Goal: Complete application form: Complete application form

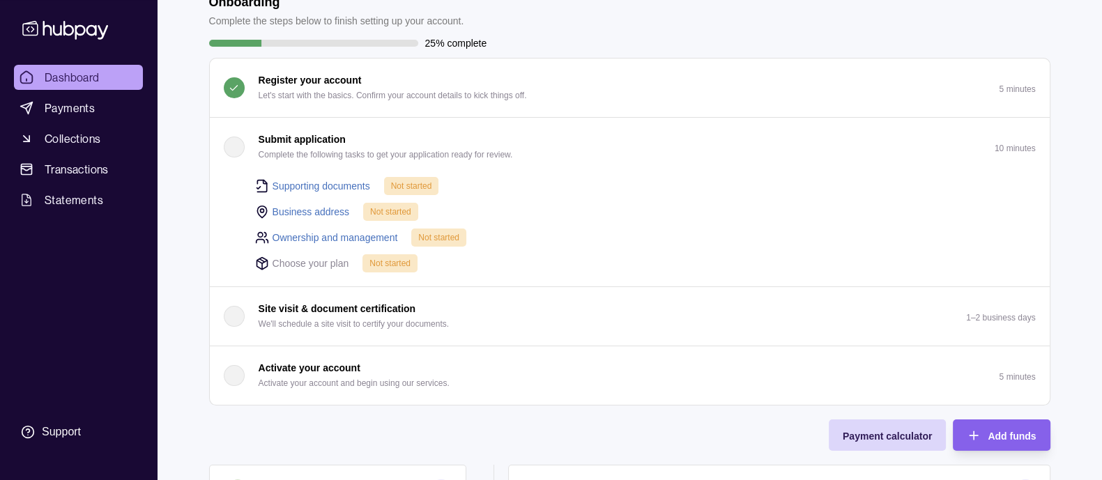
scroll to position [92, 0]
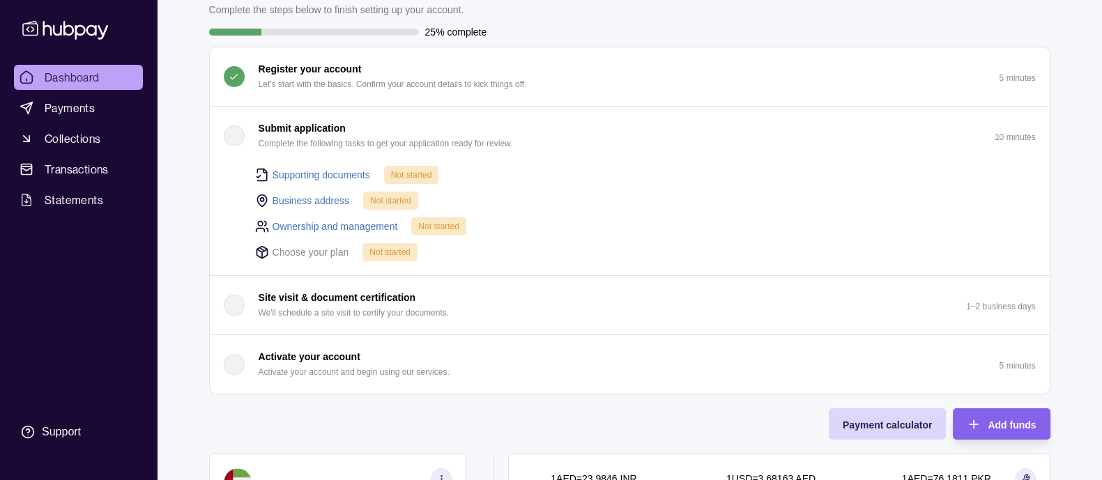
click at [308, 174] on link "Supporting documents" at bounding box center [321, 174] width 98 height 15
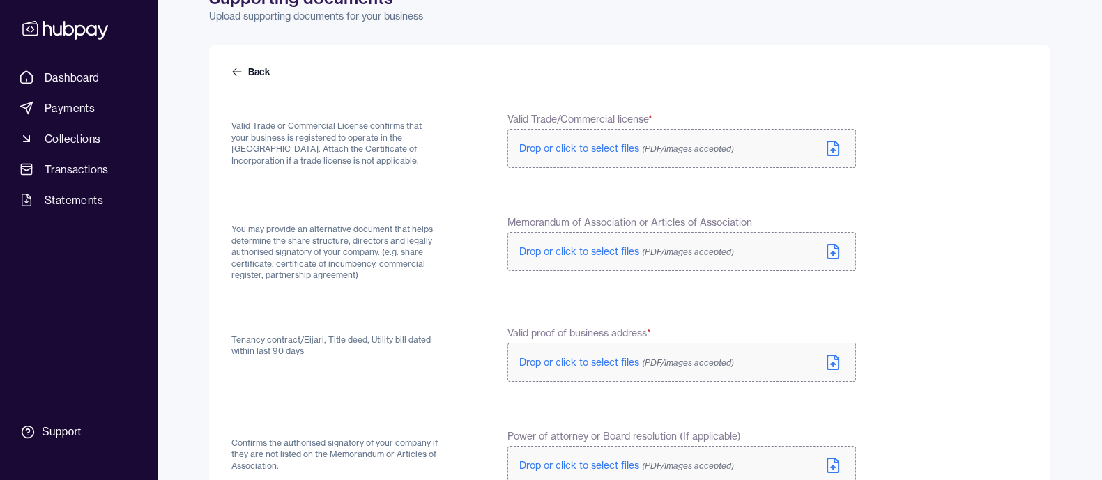
scroll to position [92, 0]
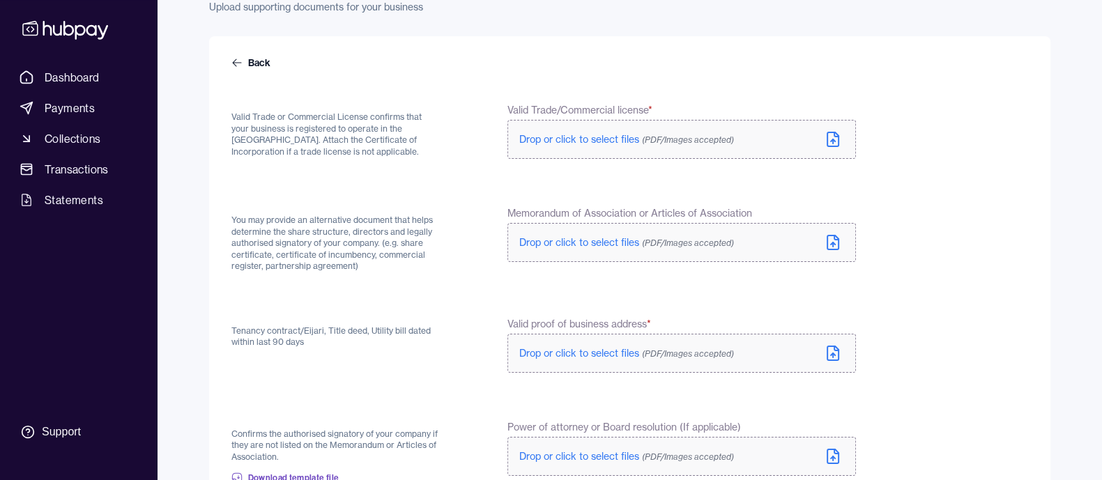
click at [837, 147] on icon at bounding box center [832, 139] width 17 height 17
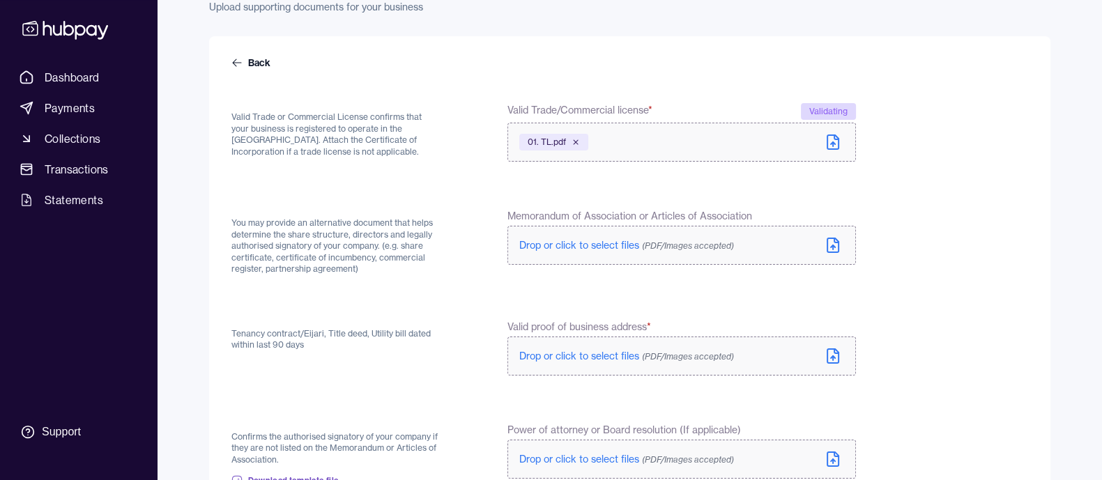
click at [829, 247] on icon at bounding box center [832, 245] width 17 height 17
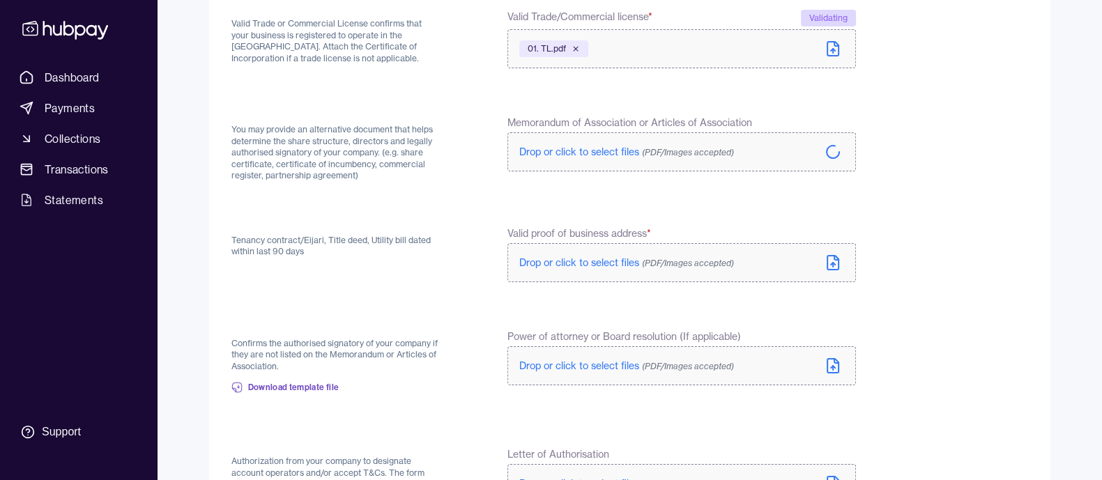
scroll to position [185, 0]
click at [835, 264] on icon at bounding box center [833, 264] width 4 height 2
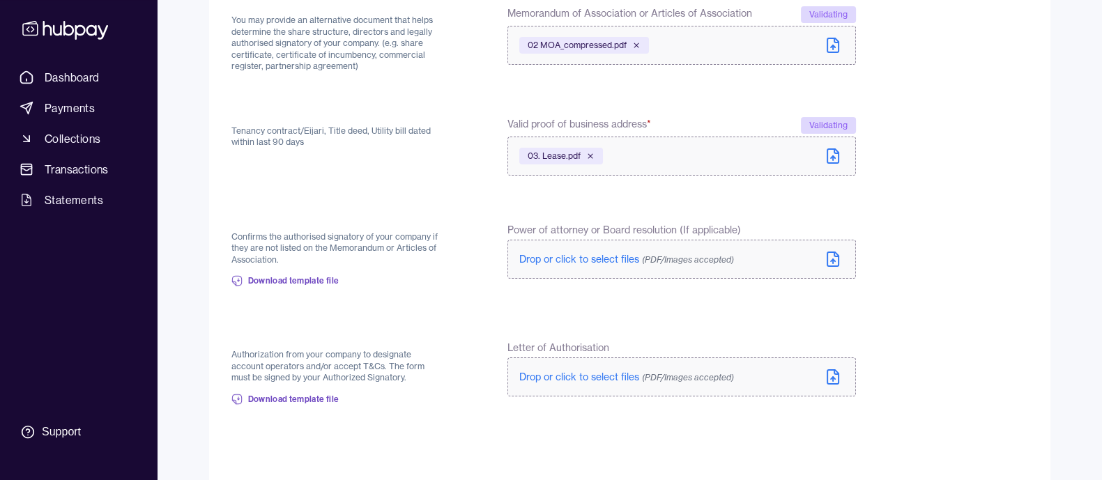
scroll to position [368, 0]
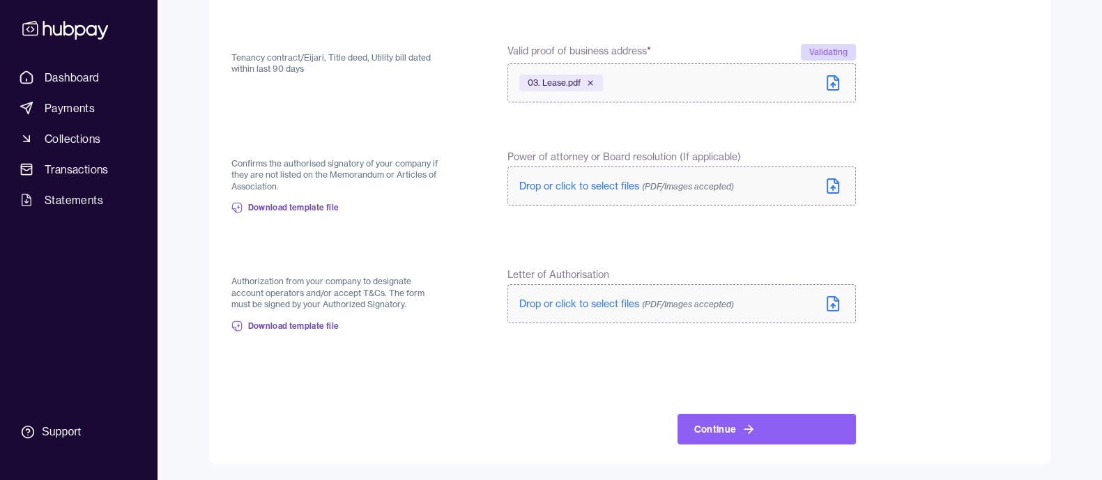
click at [835, 307] on icon at bounding box center [832, 303] width 17 height 17
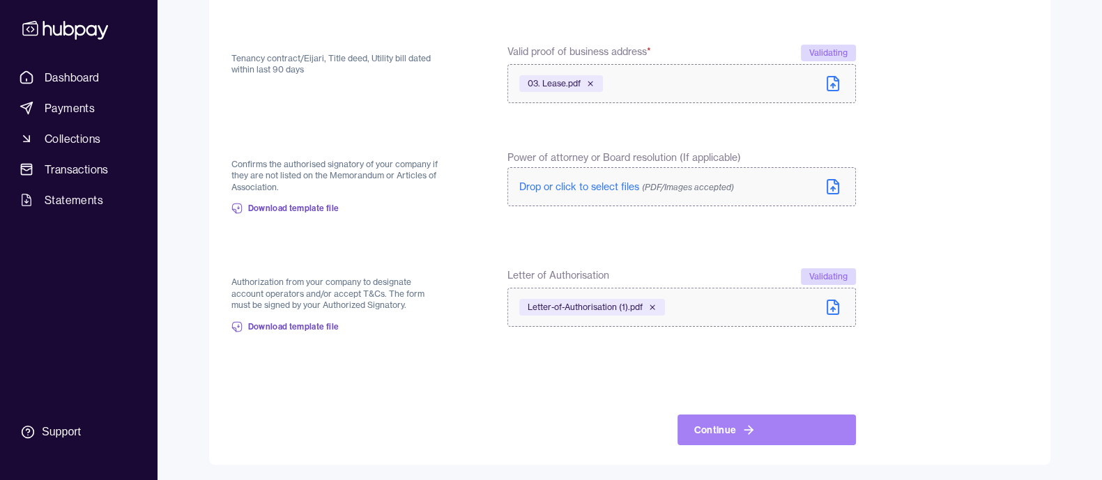
click at [762, 420] on button "Continue" at bounding box center [766, 430] width 178 height 31
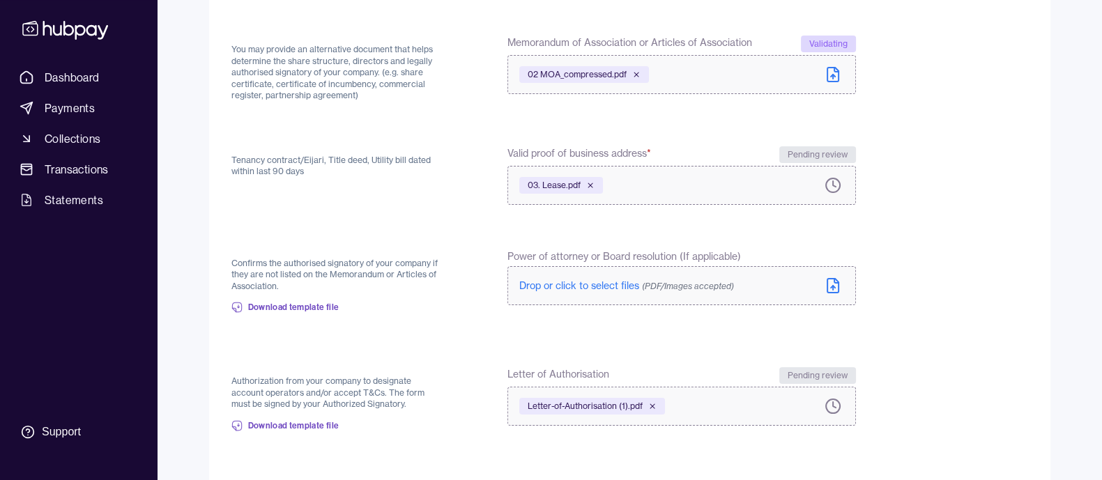
scroll to position [382, 0]
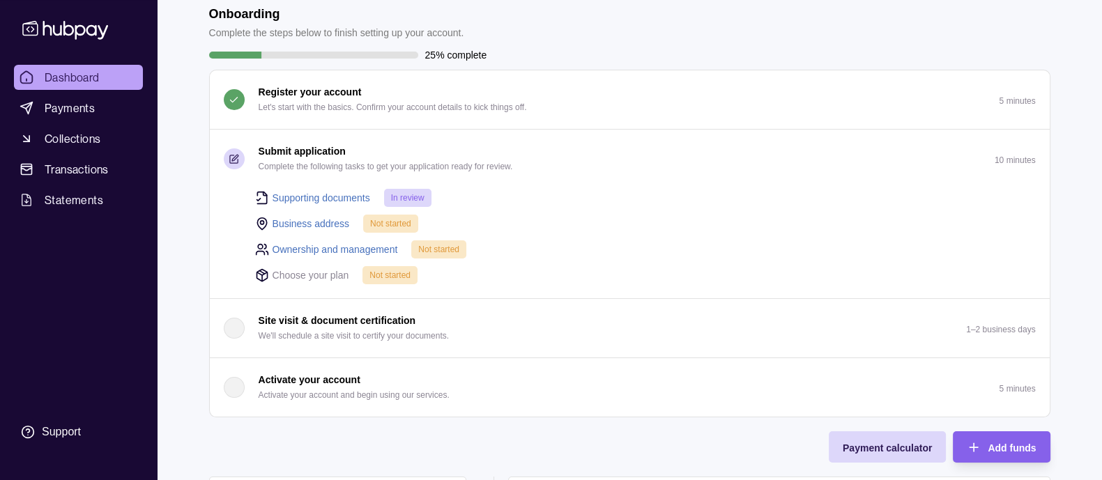
scroll to position [69, 0]
click at [311, 221] on link "Business address" at bounding box center [310, 223] width 77 height 15
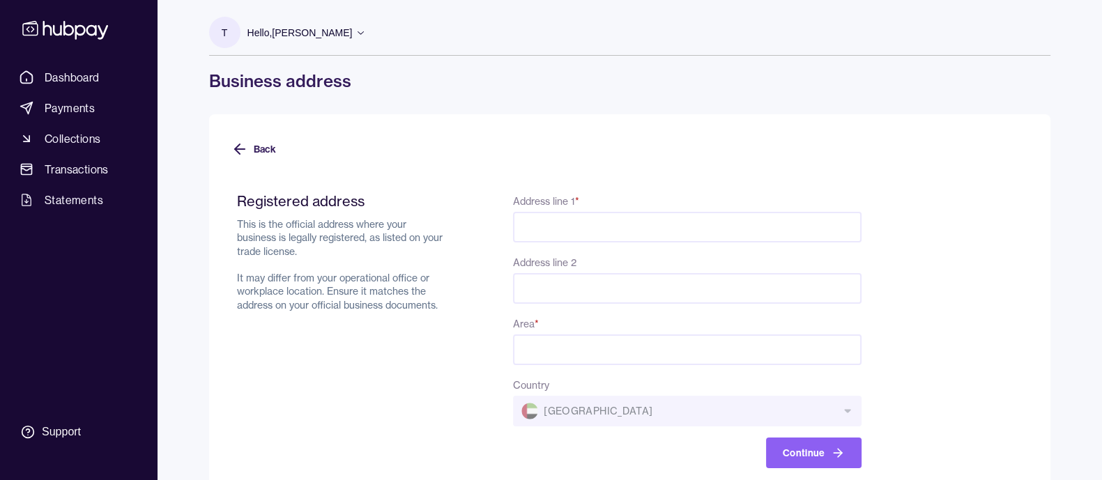
click at [559, 224] on input "Address line 1 *" at bounding box center [687, 227] width 348 height 31
paste input "**********"
type input "**********"
click at [562, 295] on input "Address line 2" at bounding box center [687, 288] width 348 height 31
paste input "**********"
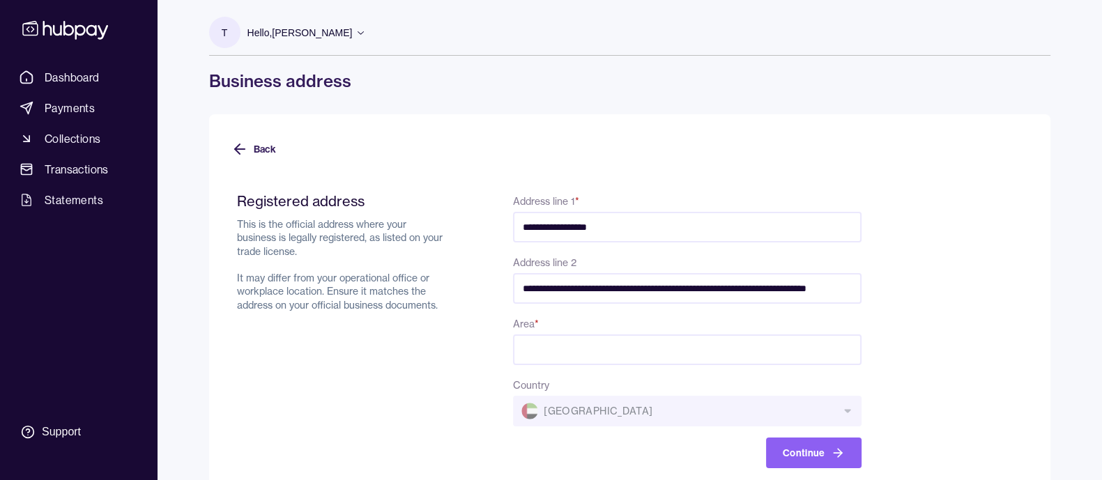
scroll to position [0, 29]
drag, startPoint x: 725, startPoint y: 287, endPoint x: 938, endPoint y: 295, distance: 213.4
click at [936, 304] on form "**********" at bounding box center [629, 322] width 796 height 293
type input "**********"
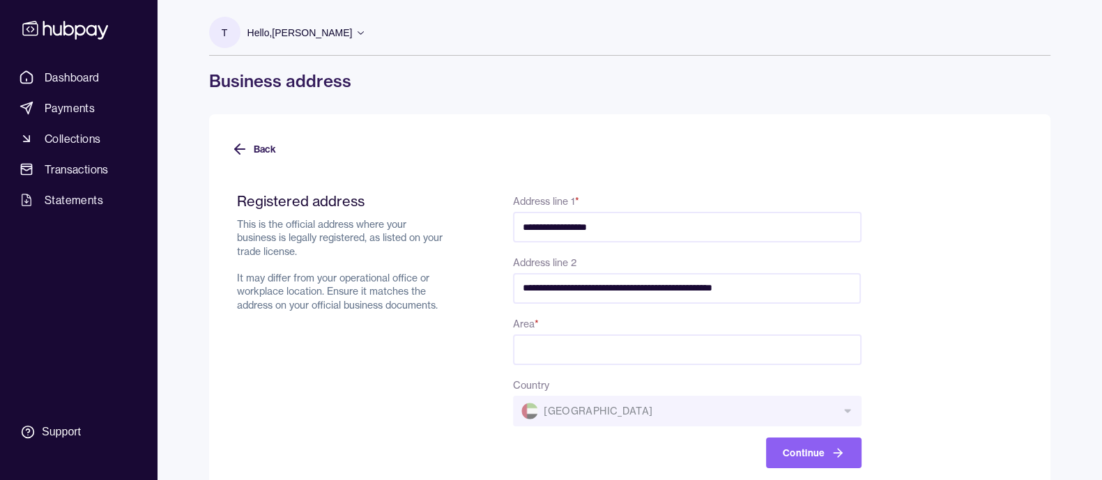
click at [693, 334] on input "Area *" at bounding box center [687, 349] width 348 height 31
paste input "**********"
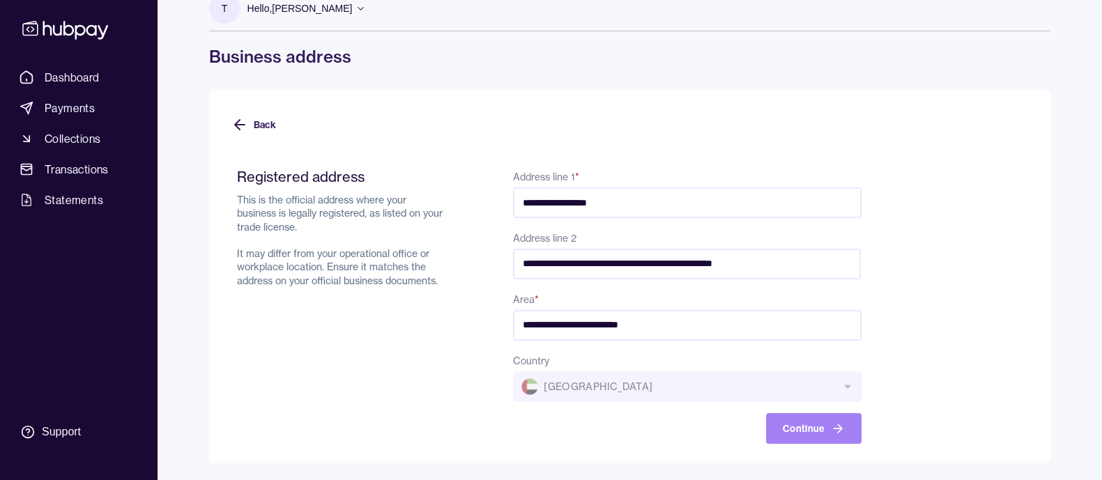
type input "**********"
click at [798, 426] on button "Continue" at bounding box center [813, 428] width 95 height 31
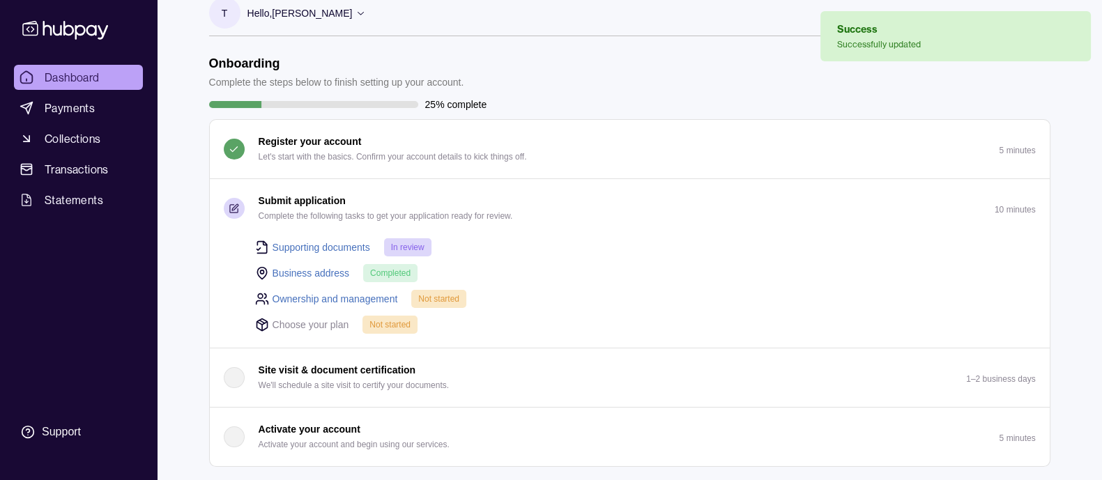
scroll to position [17, 0]
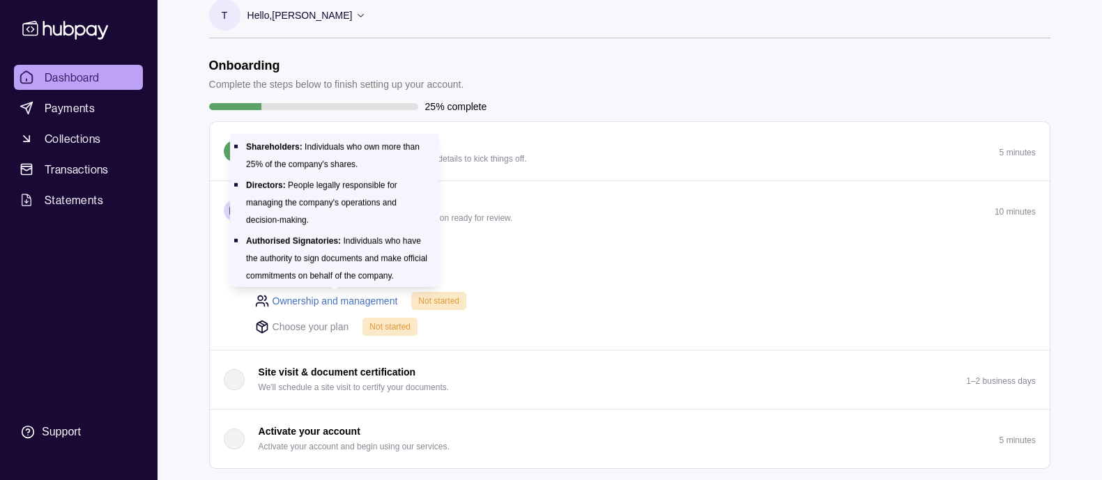
click at [310, 301] on link "Ownership and management" at bounding box center [334, 300] width 125 height 15
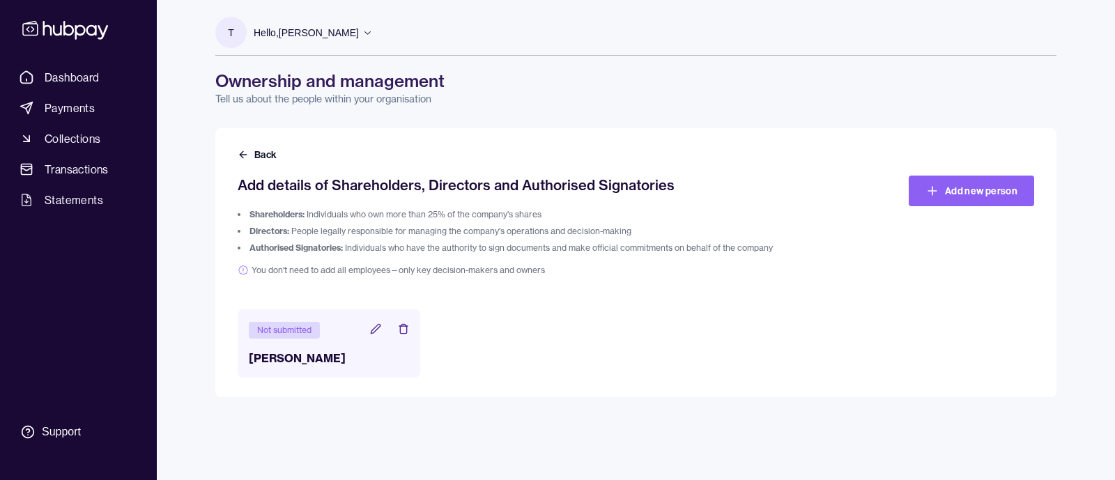
click at [377, 329] on icon at bounding box center [375, 328] width 9 height 9
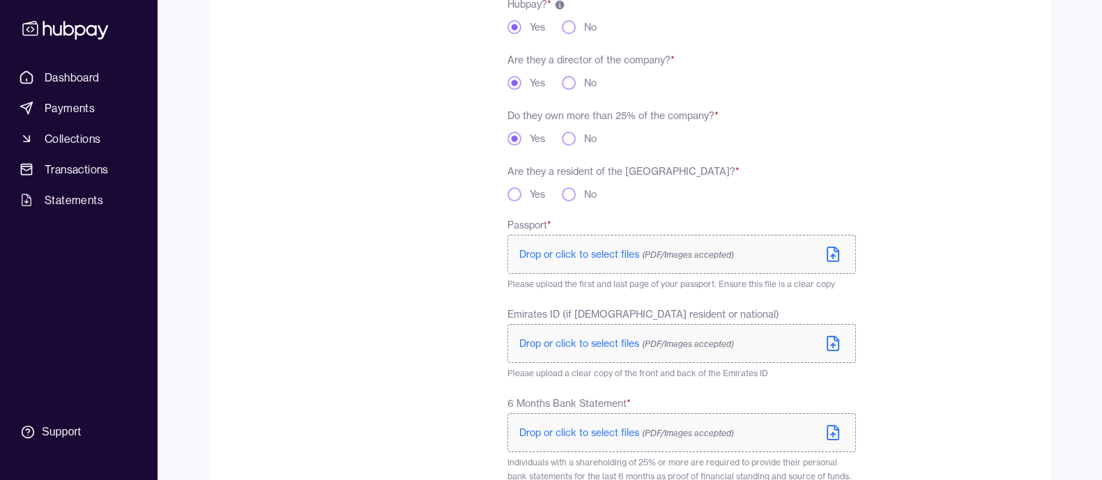
scroll to position [269, 0]
click at [569, 200] on button "No" at bounding box center [569, 195] width 14 height 14
click at [827, 261] on icon at bounding box center [832, 255] width 11 height 14
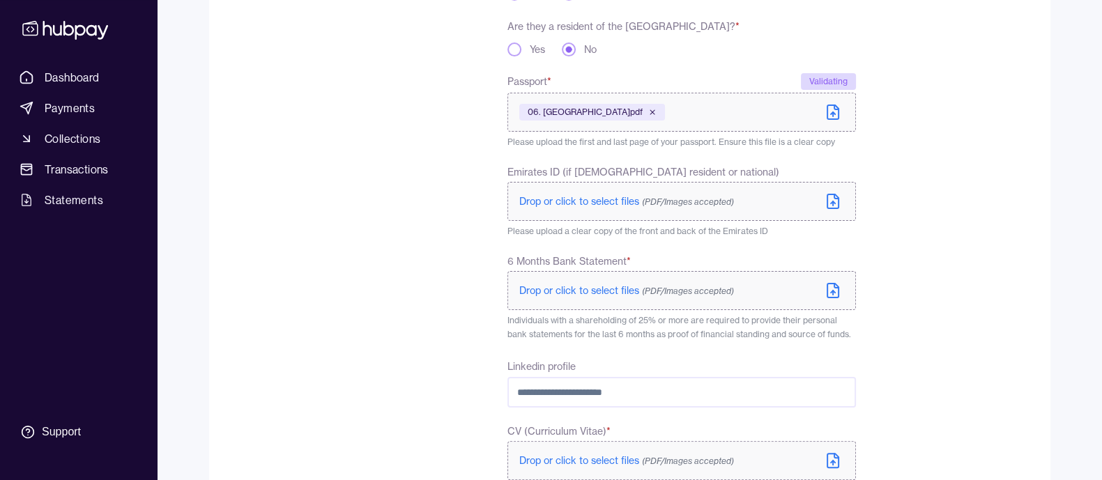
click at [833, 295] on icon at bounding box center [832, 290] width 17 height 17
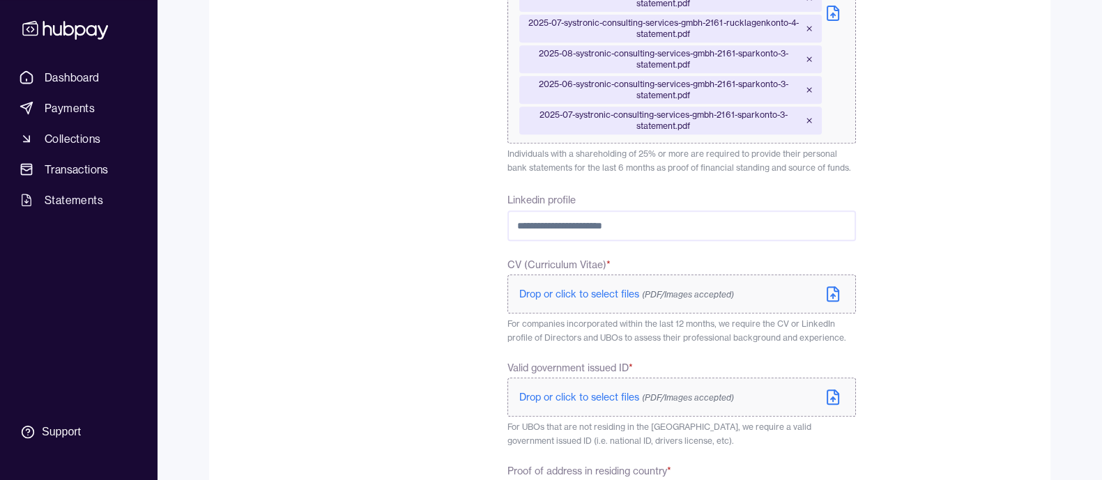
scroll to position [789, 0]
click at [833, 292] on icon at bounding box center [832, 293] width 17 height 17
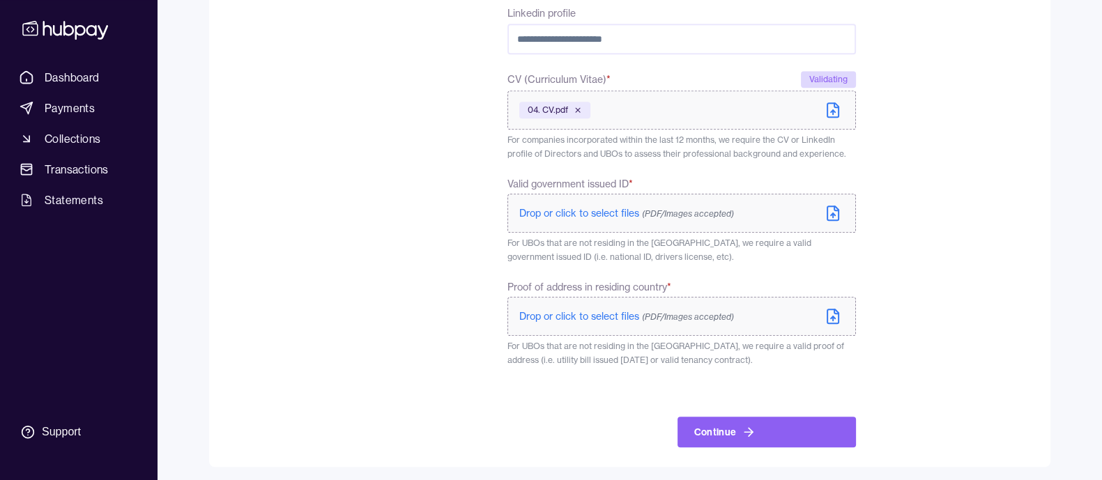
scroll to position [979, 0]
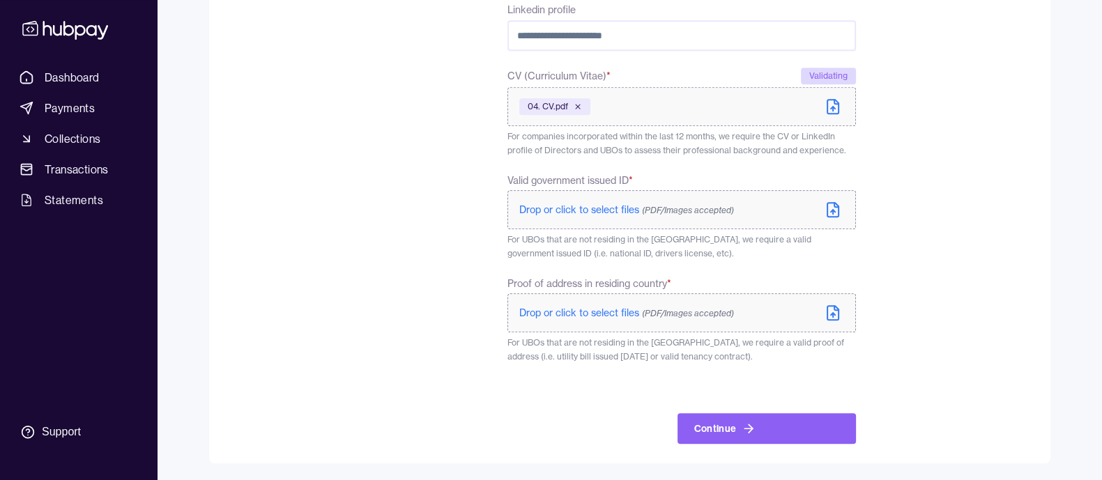
click at [831, 210] on icon at bounding box center [833, 211] width 4 height 2
click at [837, 314] on icon at bounding box center [832, 313] width 11 height 14
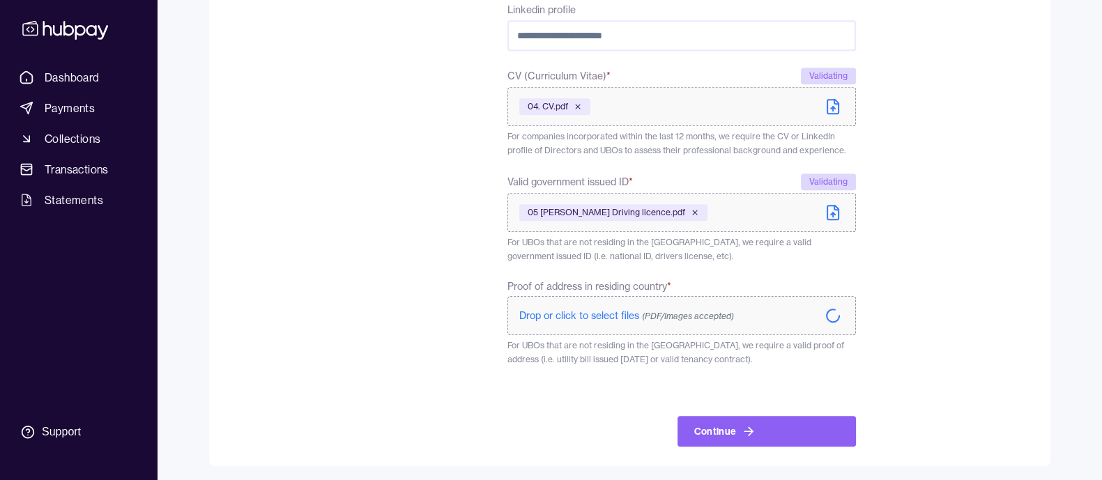
scroll to position [981, 0]
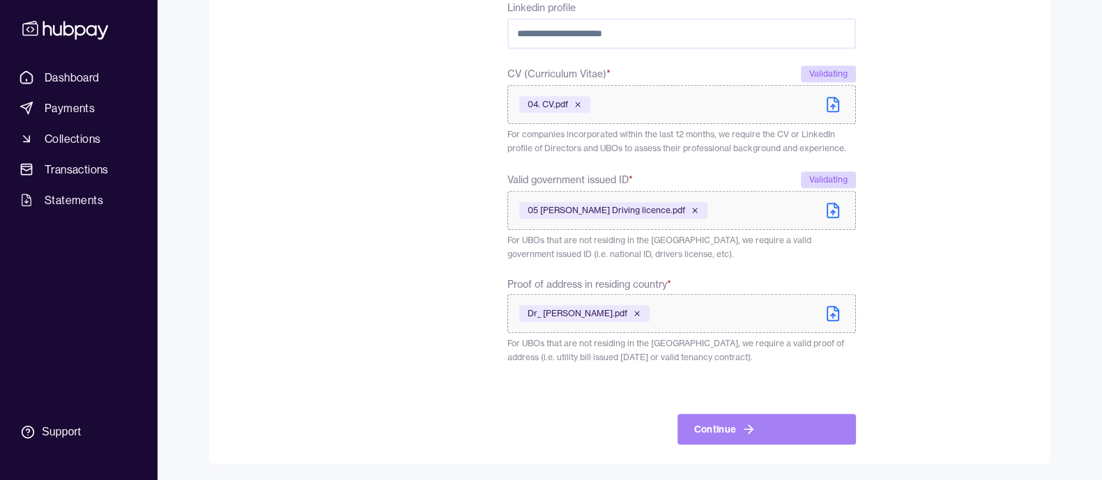
click at [769, 423] on button "Continue" at bounding box center [766, 429] width 178 height 31
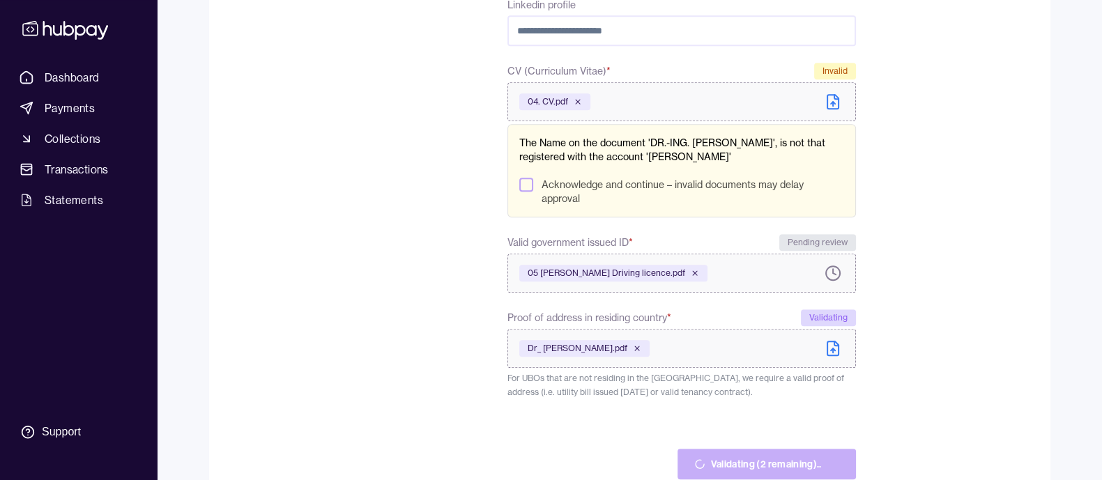
scroll to position [1015, 0]
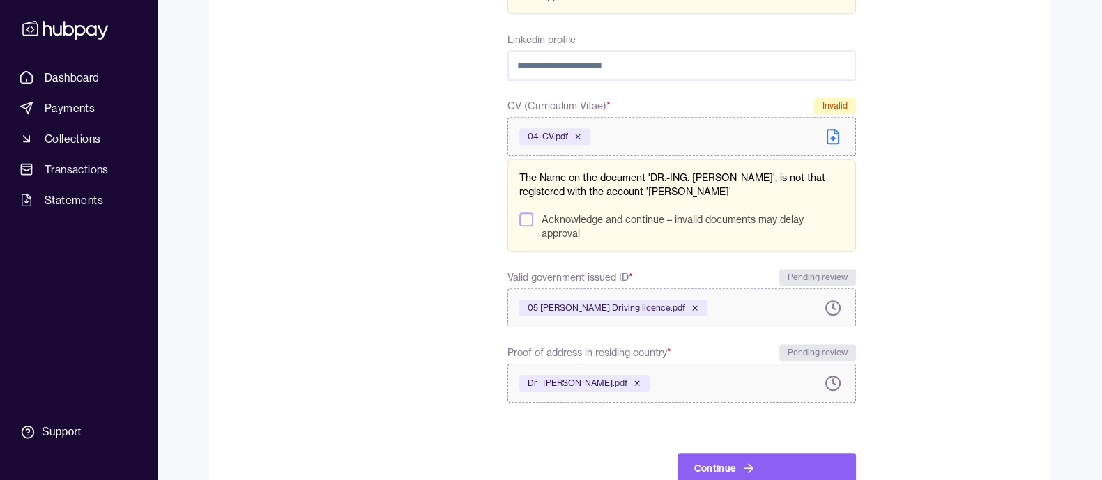
click at [524, 223] on button "Acknowledge and continue – invalid documents may delay approval" at bounding box center [526, 220] width 14 height 14
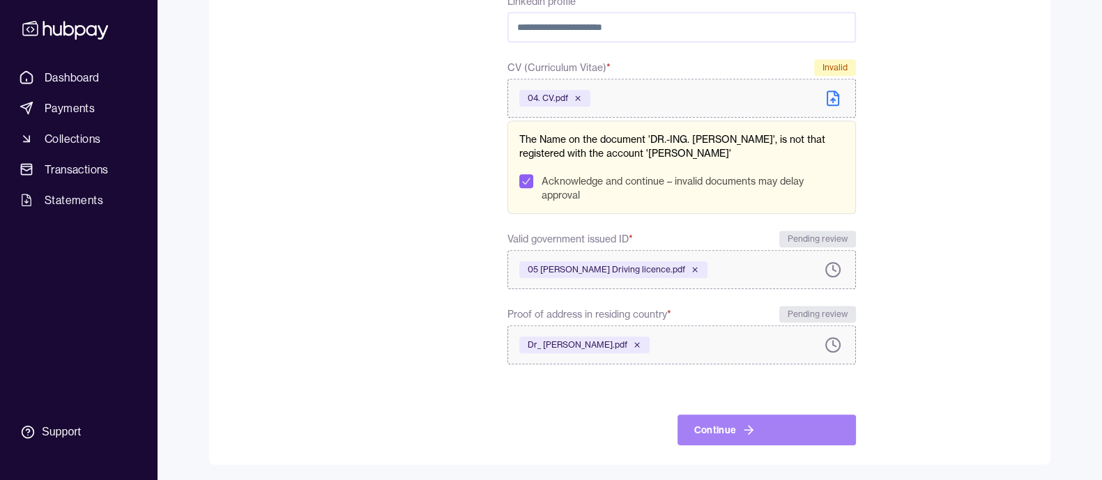
click at [734, 423] on button "Continue" at bounding box center [766, 430] width 178 height 31
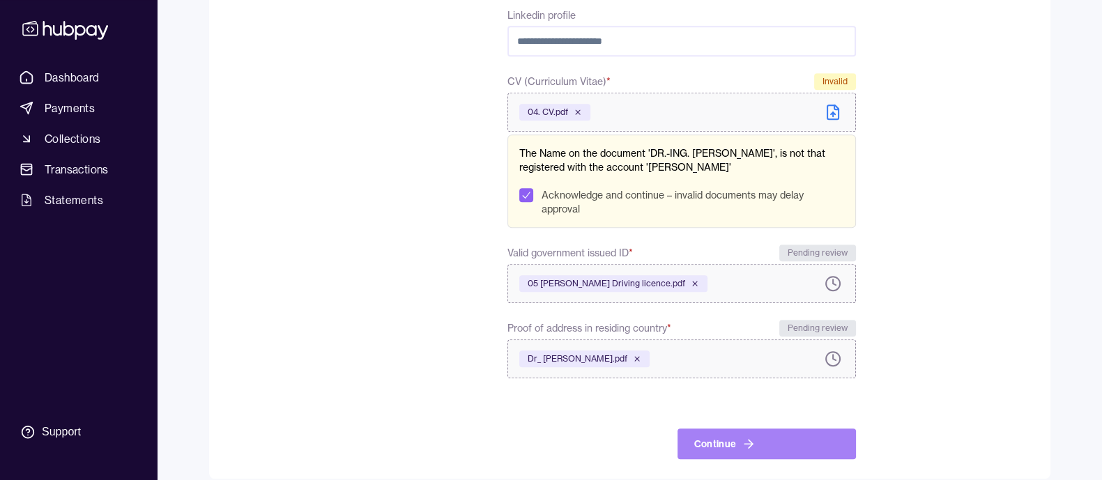
click at [742, 438] on icon "submit" at bounding box center [748, 444] width 14 height 14
click at [749, 447] on icon "submit" at bounding box center [748, 444] width 14 height 14
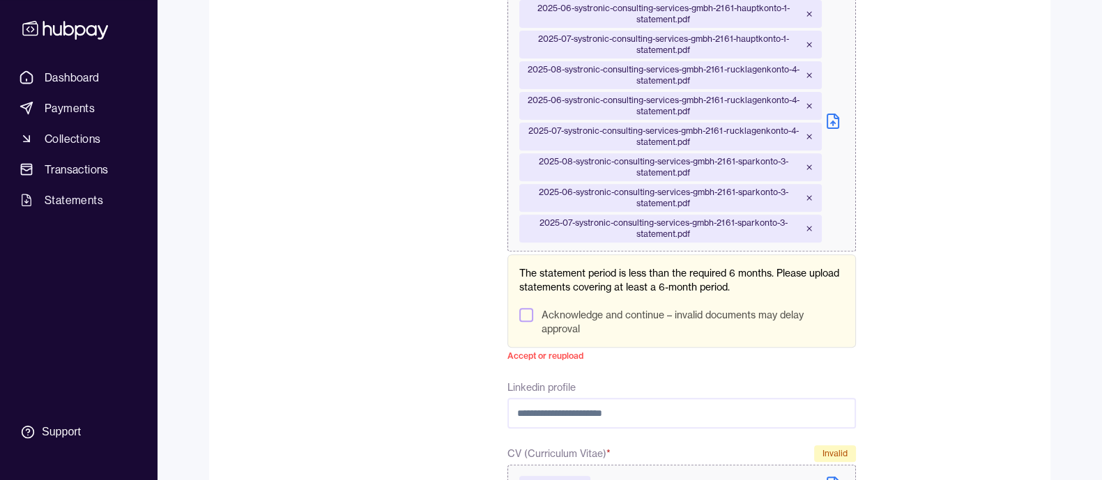
scroll to position [686, 0]
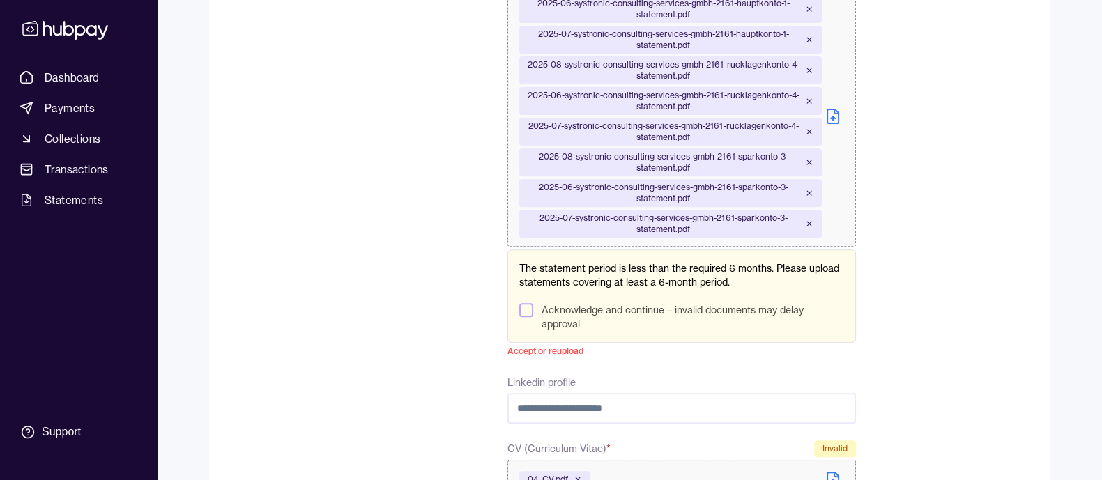
click at [523, 196] on div "2025-06-systronic-consulting-services-gmbh-2161-sparkonto-3-statement.pdf" at bounding box center [670, 193] width 302 height 28
click at [526, 311] on button "Acknowledge and continue – invalid documents may delay approval" at bounding box center [526, 310] width 14 height 14
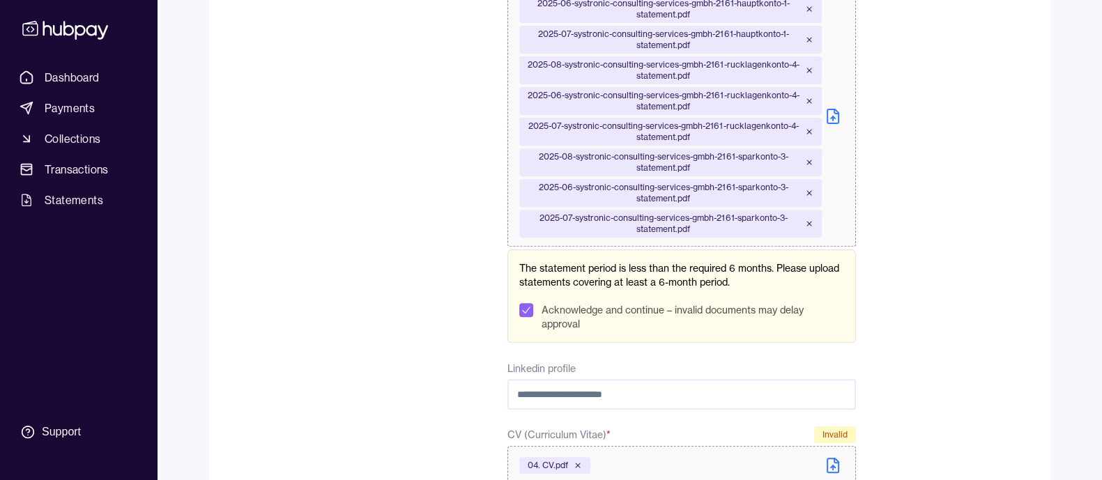
scroll to position [1053, 0]
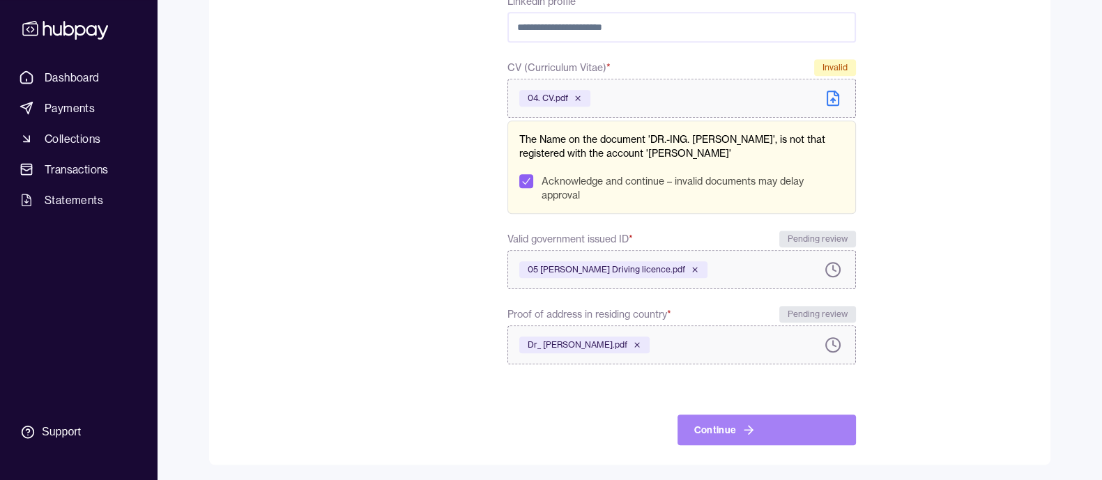
click at [753, 427] on icon "submit" at bounding box center [748, 430] width 14 height 14
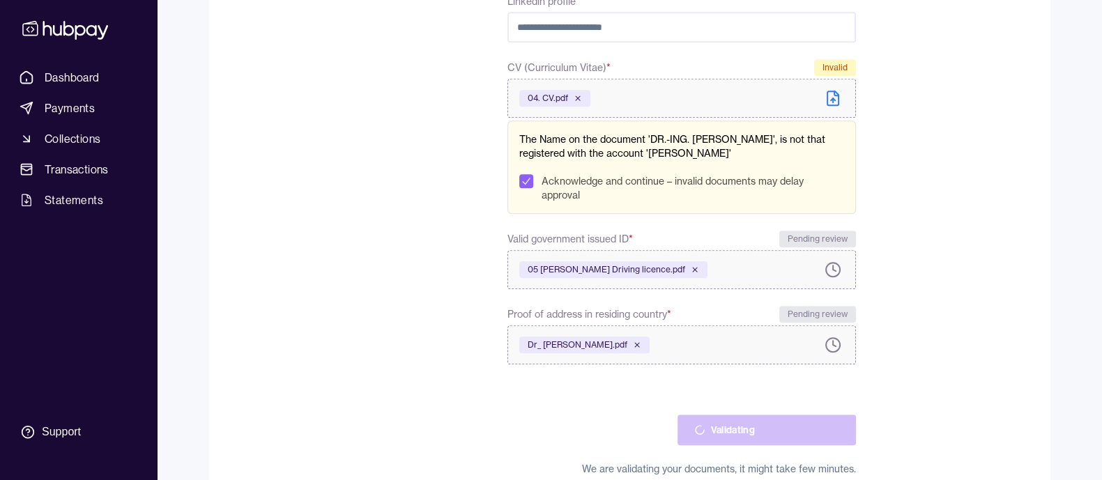
scroll to position [892, 0]
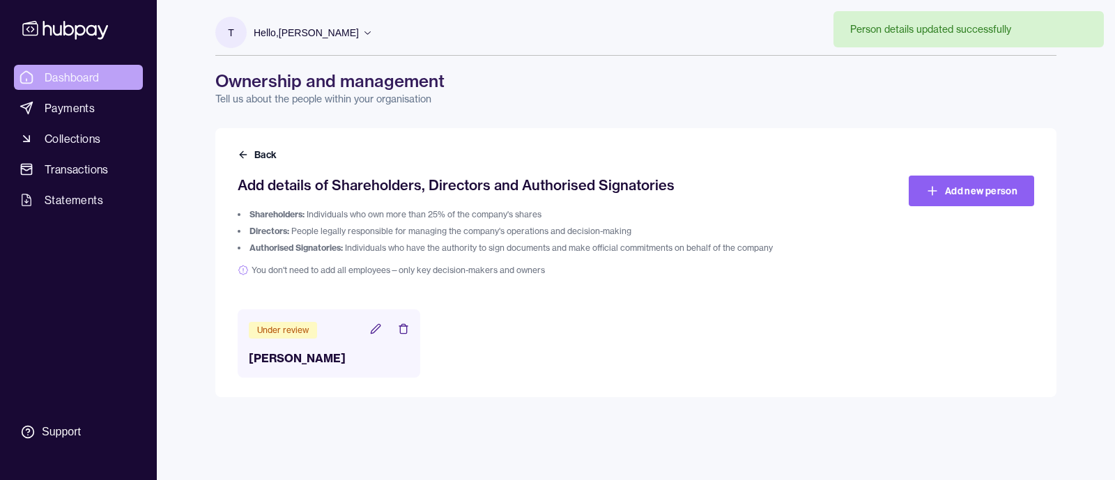
click at [70, 77] on span "Dashboard" at bounding box center [72, 77] width 55 height 17
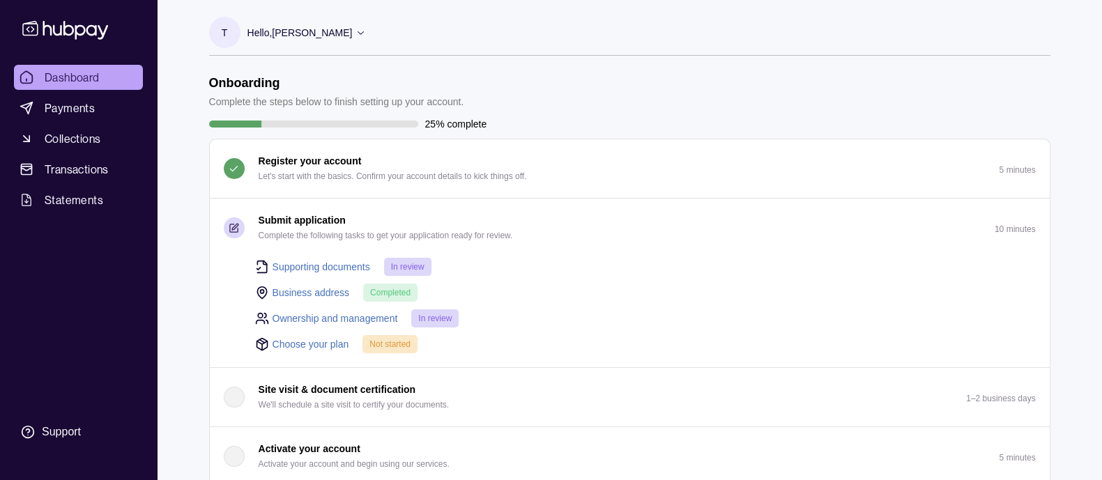
click at [311, 341] on link "Choose your plan" at bounding box center [310, 344] width 77 height 15
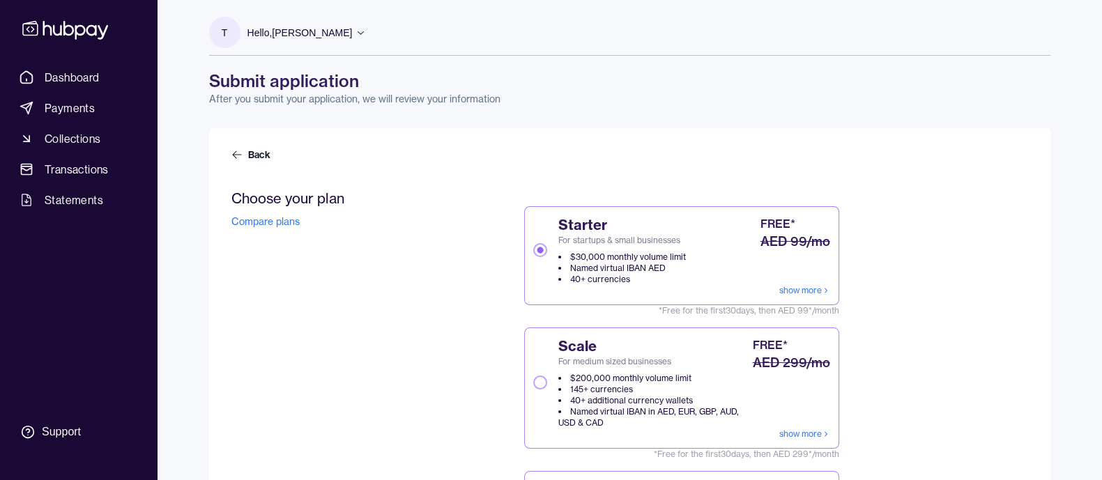
click at [535, 381] on button "Scale For medium sized businesses $200,000 monthly volume limit 145+ currencies…" at bounding box center [540, 383] width 14 height 14
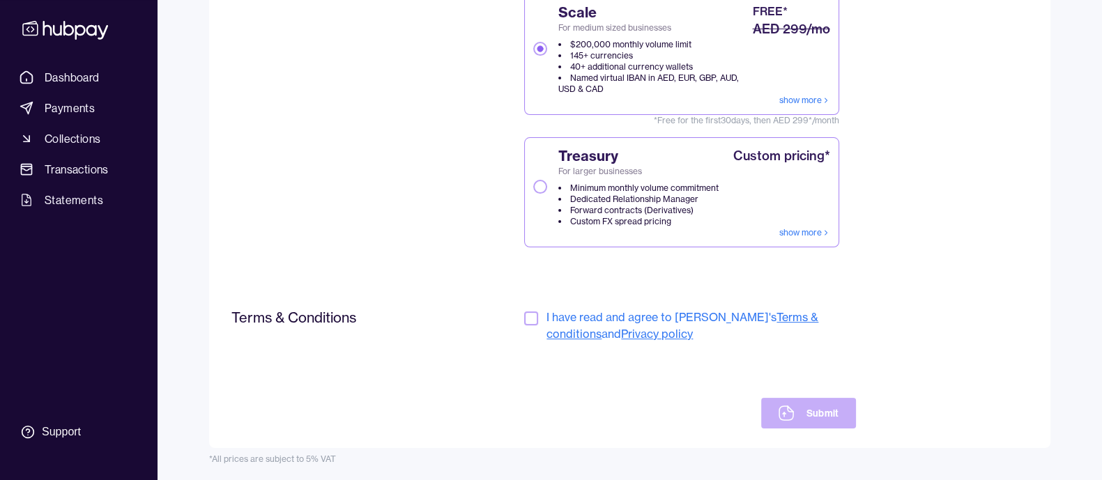
click at [532, 318] on button "button" at bounding box center [531, 318] width 14 height 14
click at [782, 416] on icon at bounding box center [786, 413] width 17 height 17
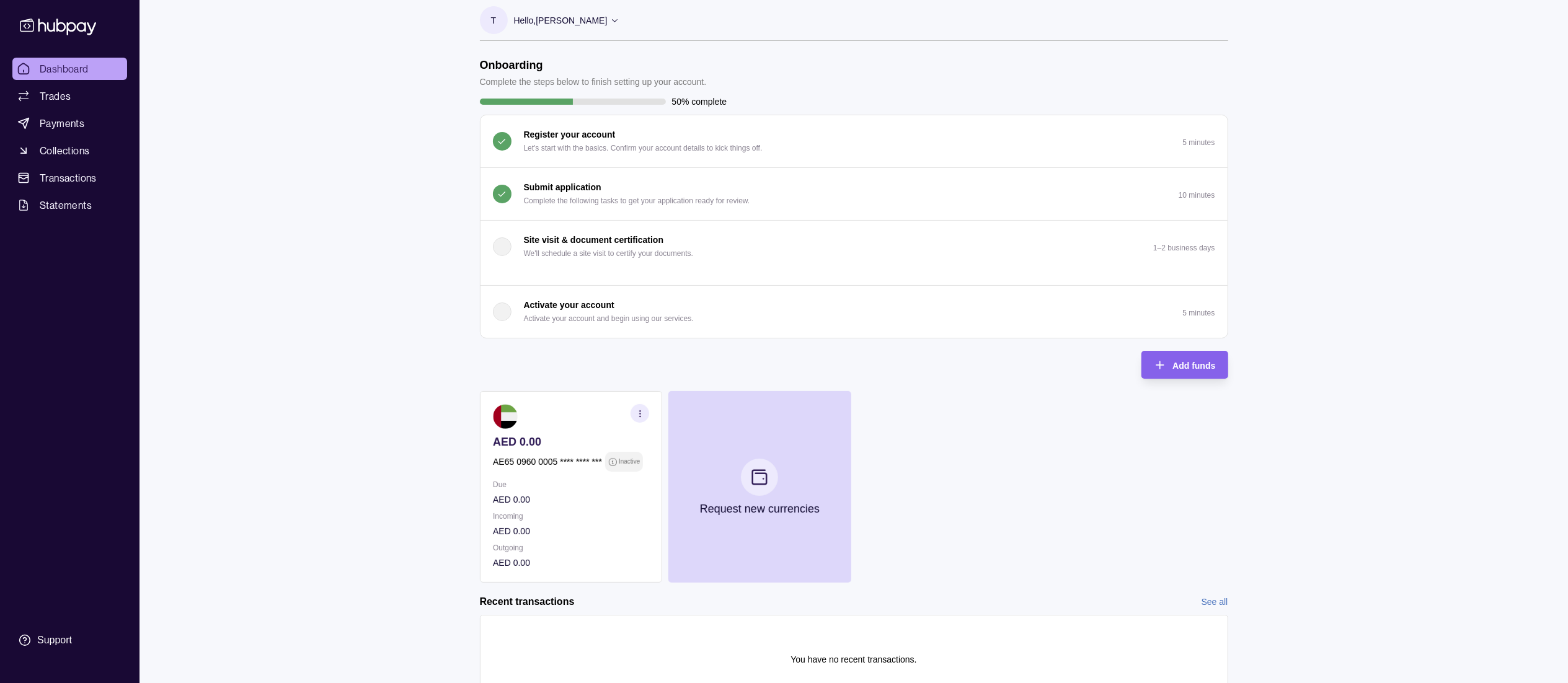
scroll to position [8, 0]
click at [619, 20] on icon at bounding box center [615, 20] width 9 height 9
